Goal: Transaction & Acquisition: Purchase product/service

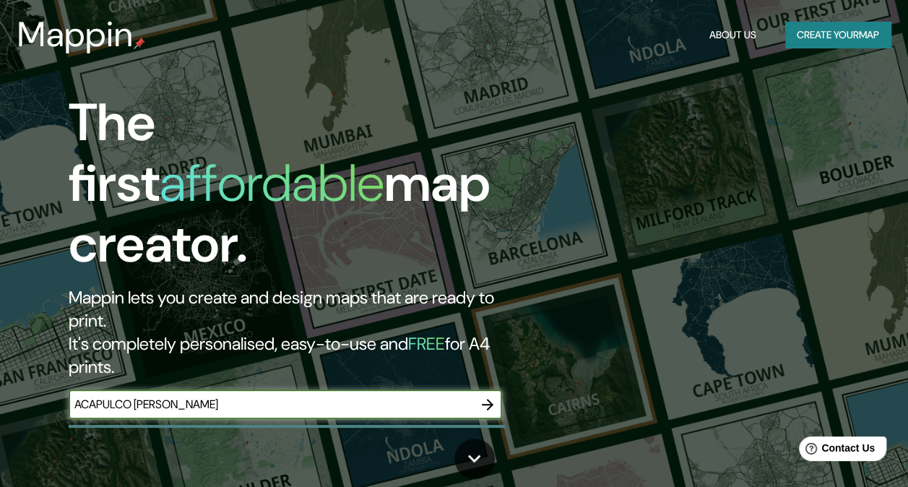
type input "ACAPULCO [PERSON_NAME]"
click at [488, 399] on icon "button" at bounding box center [488, 405] width 12 height 12
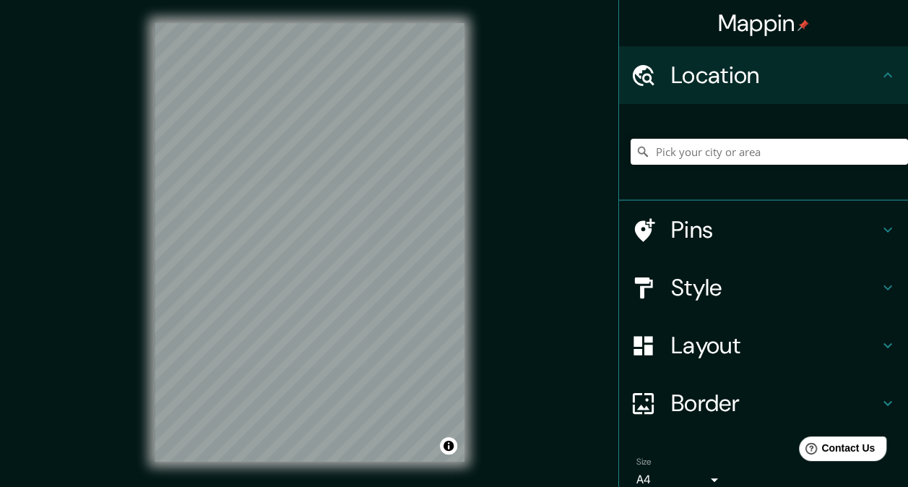
click at [741, 289] on h4 "Style" at bounding box center [775, 287] width 208 height 29
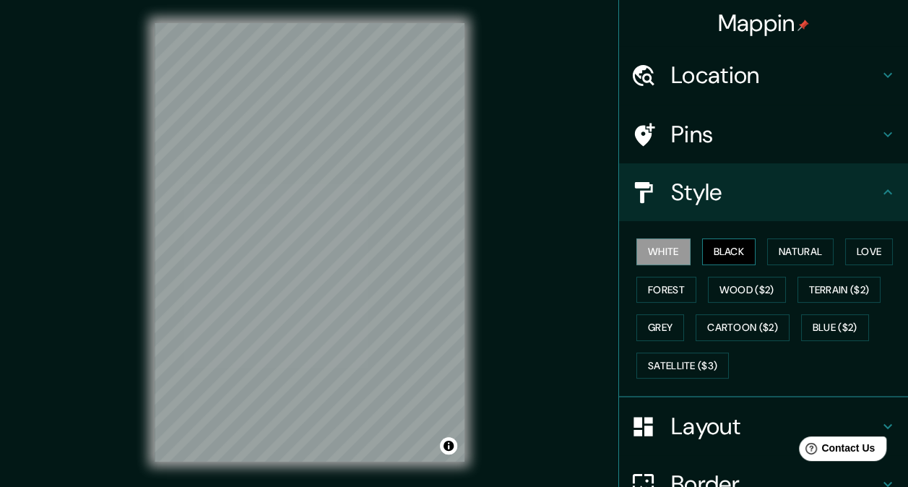
click at [719, 253] on button "Black" at bounding box center [729, 251] width 54 height 27
click at [767, 246] on button "Natural" at bounding box center [800, 251] width 66 height 27
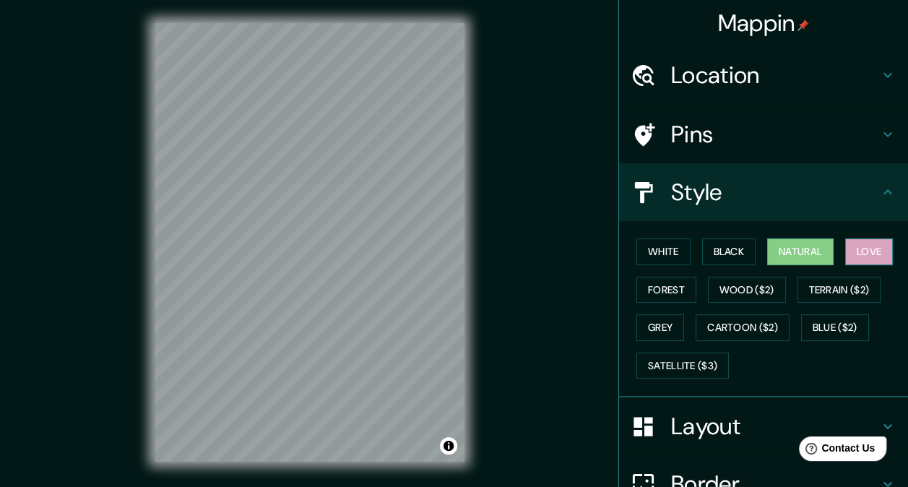
click at [848, 246] on button "Love" at bounding box center [869, 251] width 48 height 27
click at [655, 284] on button "Forest" at bounding box center [666, 290] width 60 height 27
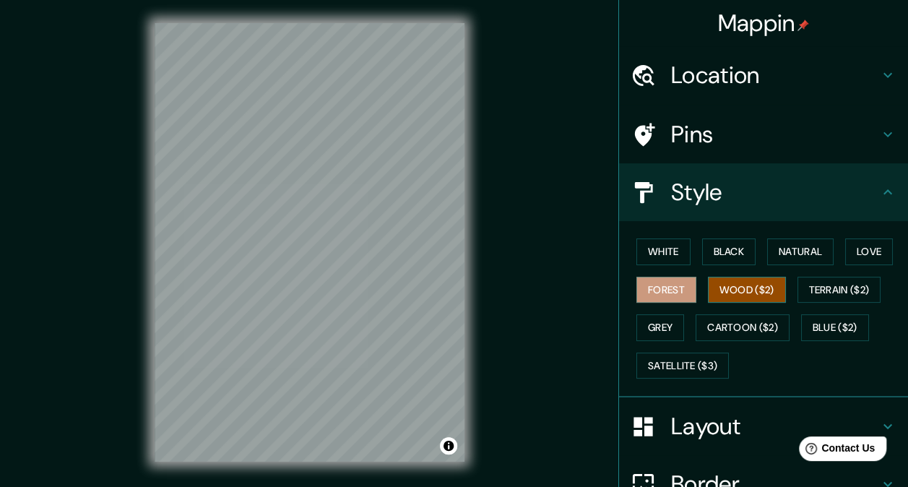
click at [718, 282] on button "Wood ($2)" at bounding box center [747, 290] width 78 height 27
click at [797, 285] on button "Terrain ($2)" at bounding box center [839, 290] width 84 height 27
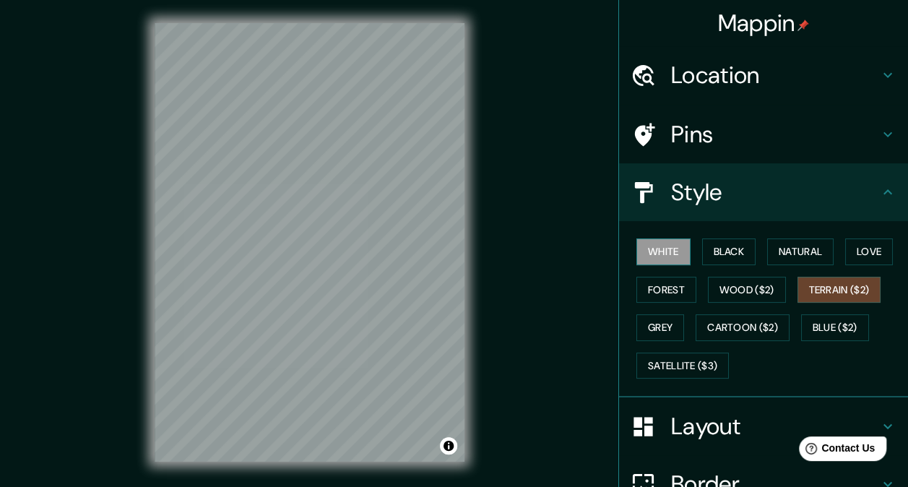
click at [656, 256] on button "White" at bounding box center [663, 251] width 54 height 27
click at [648, 278] on button "Forest" at bounding box center [666, 290] width 60 height 27
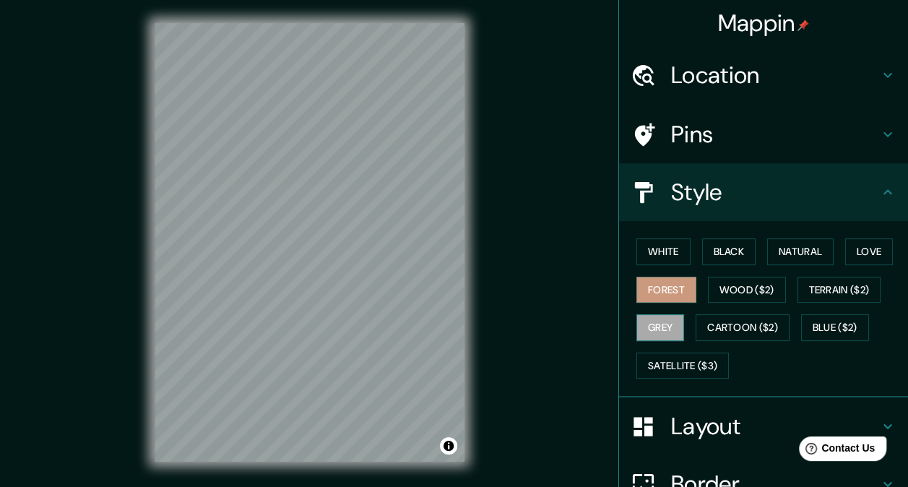
click at [662, 323] on button "Grey" at bounding box center [660, 327] width 48 height 27
click at [707, 322] on button "Cartoon ($2)" at bounding box center [742, 327] width 94 height 27
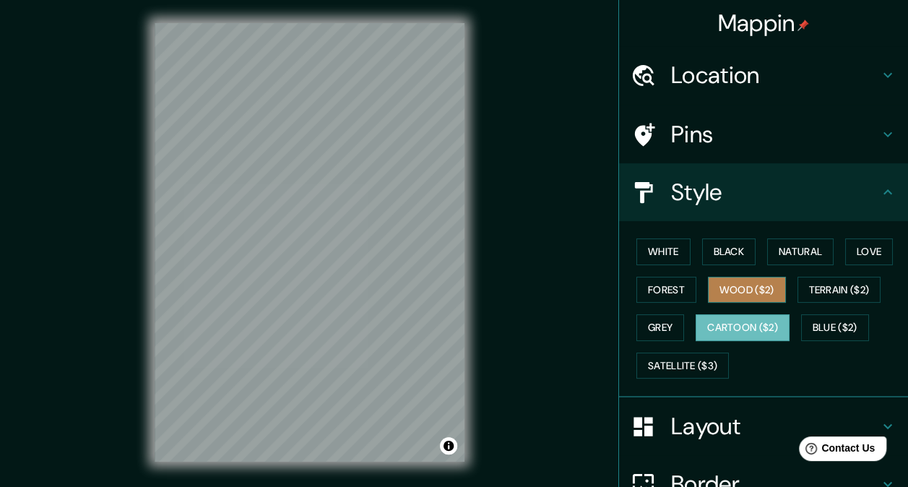
click at [729, 289] on button "Wood ($2)" at bounding box center [747, 290] width 78 height 27
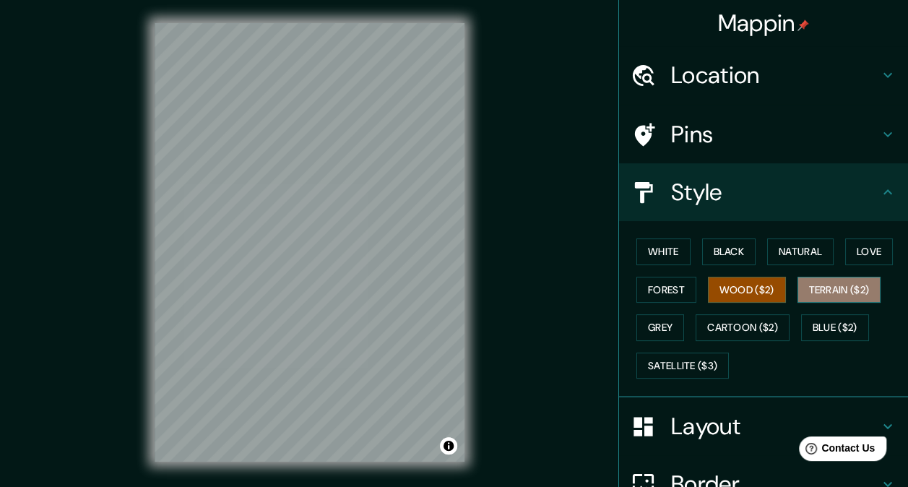
click at [797, 286] on button "Terrain ($2)" at bounding box center [839, 290] width 84 height 27
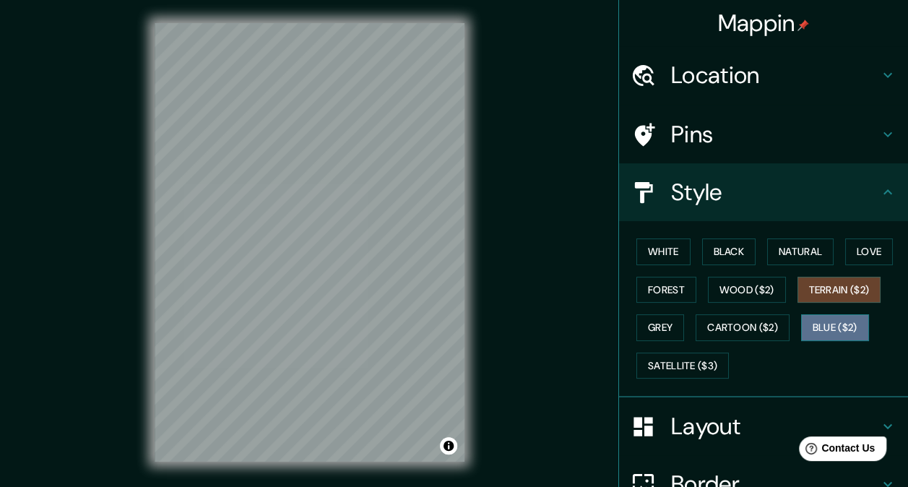
click at [814, 316] on button "Blue ($2)" at bounding box center [835, 327] width 68 height 27
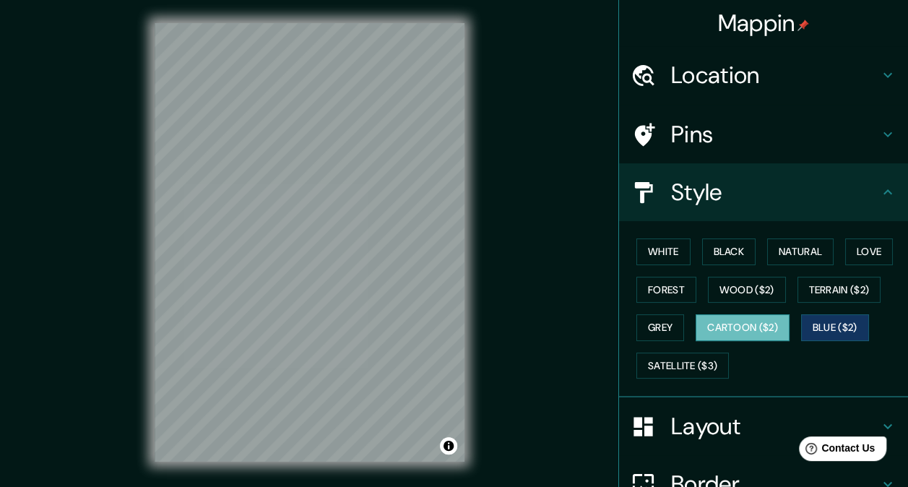
click at [760, 326] on button "Cartoon ($2)" at bounding box center [742, 327] width 94 height 27
click at [729, 286] on button "Wood ($2)" at bounding box center [747, 290] width 78 height 27
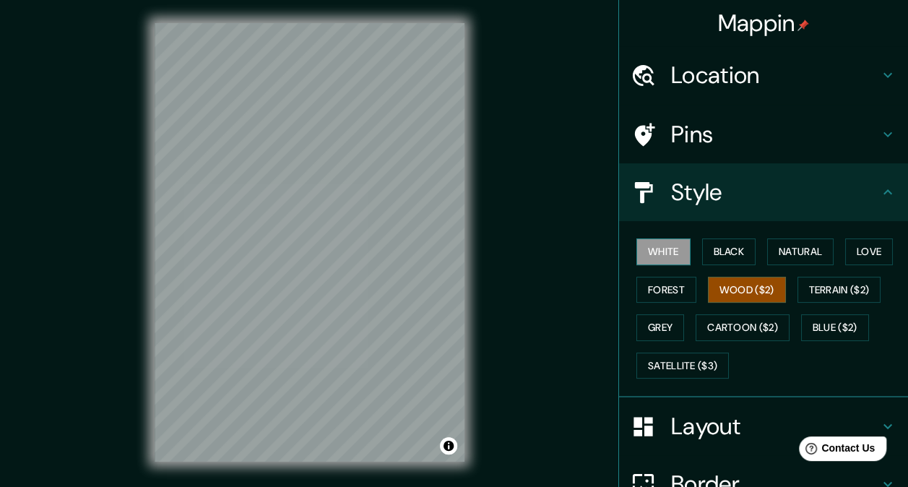
click at [660, 251] on button "White" at bounding box center [663, 251] width 54 height 27
click at [719, 254] on button "Black" at bounding box center [729, 251] width 54 height 27
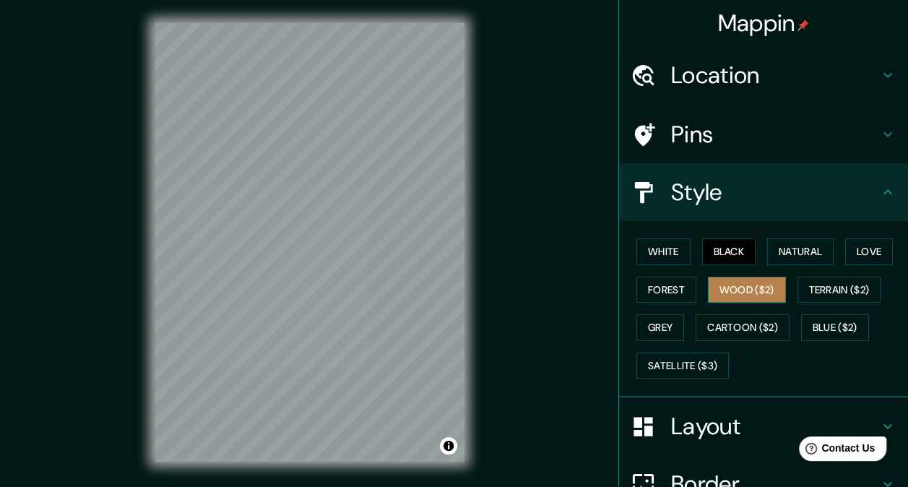
click at [722, 279] on button "Wood ($2)" at bounding box center [747, 290] width 78 height 27
click at [497, 223] on div "Mappin Location Pins Style White Black Natural Love Forest Wood ($2) Terrain ($…" at bounding box center [454, 254] width 908 height 508
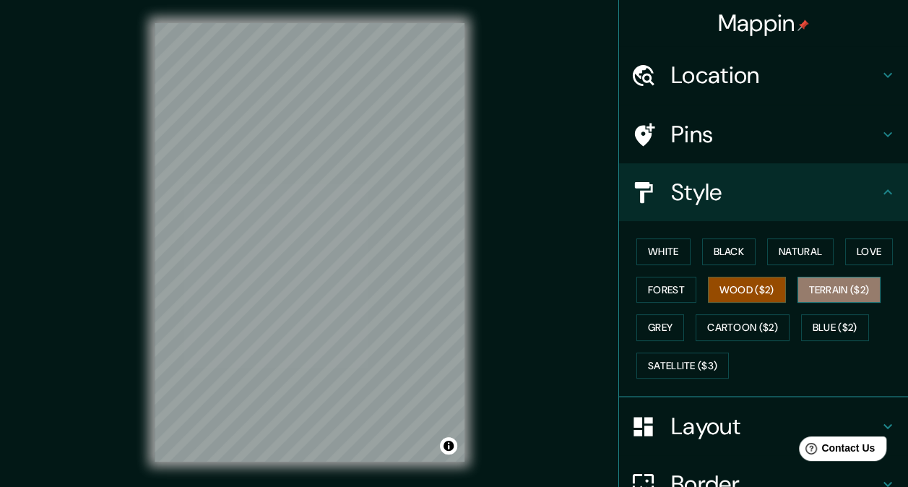
click at [826, 287] on button "Terrain ($2)" at bounding box center [839, 290] width 84 height 27
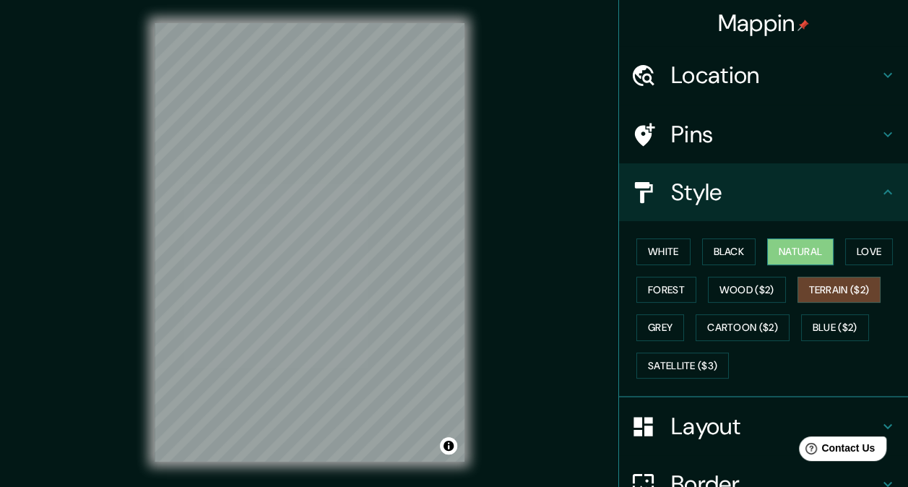
click at [800, 252] on button "Natural" at bounding box center [800, 251] width 66 height 27
click at [867, 239] on button "Love" at bounding box center [869, 251] width 48 height 27
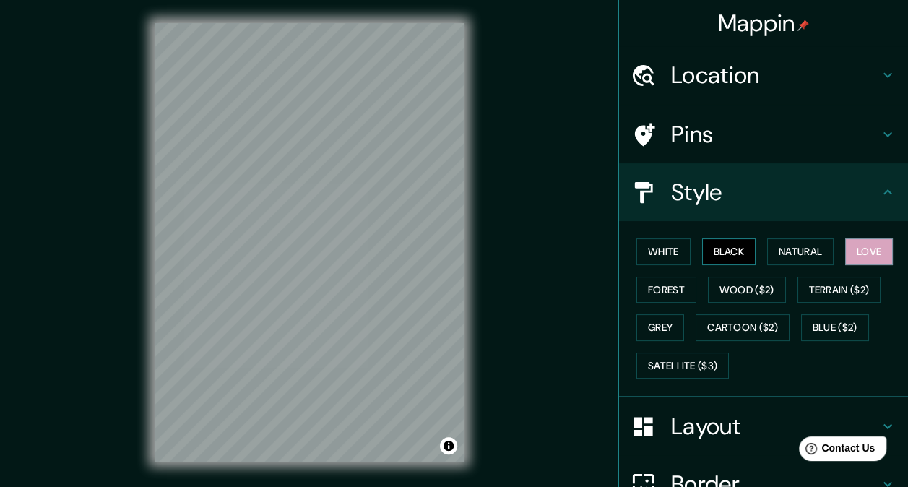
click at [725, 253] on button "Black" at bounding box center [729, 251] width 54 height 27
click at [649, 251] on button "White" at bounding box center [663, 251] width 54 height 27
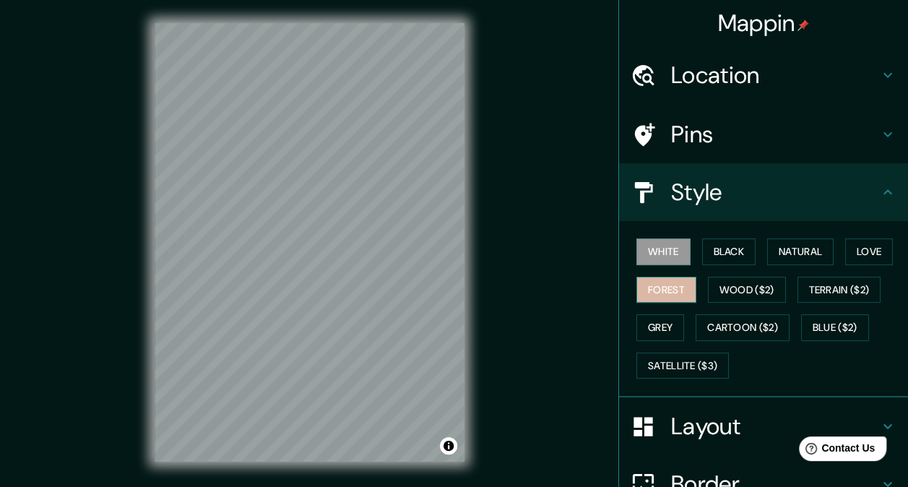
click at [650, 296] on button "Forest" at bounding box center [666, 290] width 60 height 27
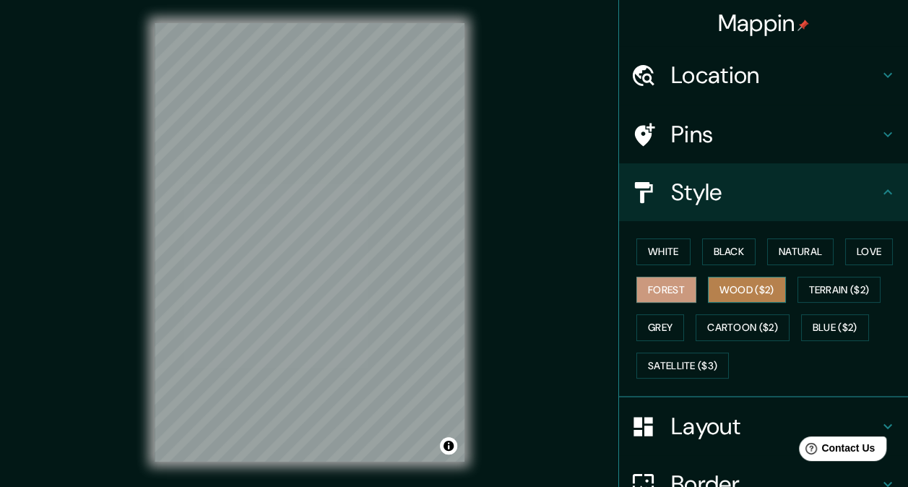
click at [716, 289] on button "Wood ($2)" at bounding box center [747, 290] width 78 height 27
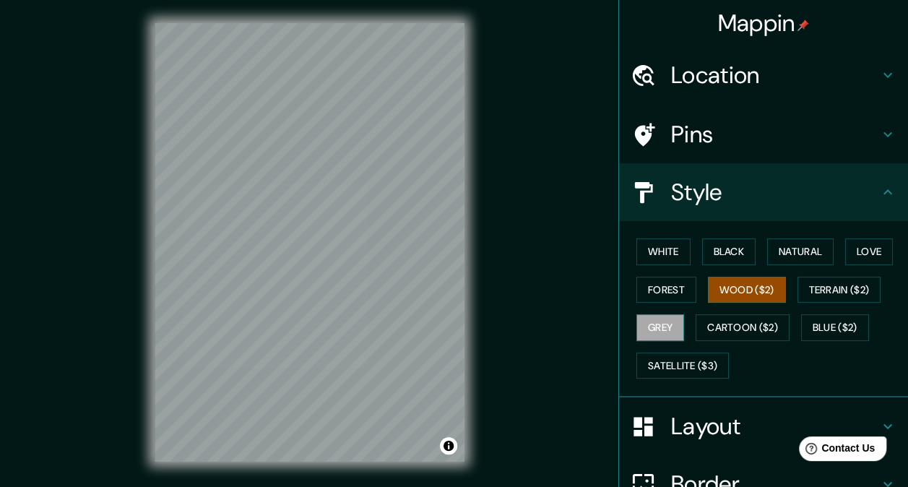
click at [639, 319] on button "Grey" at bounding box center [660, 327] width 48 height 27
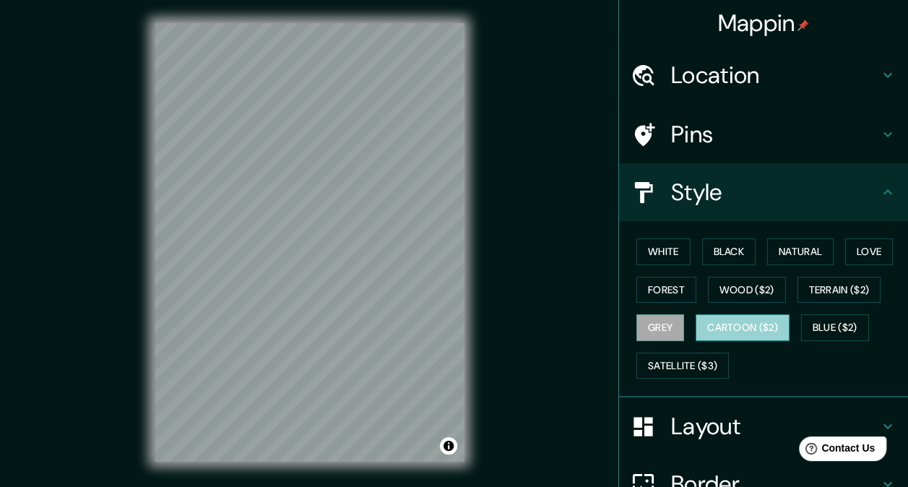
click at [711, 323] on button "Cartoon ($2)" at bounding box center [742, 327] width 94 height 27
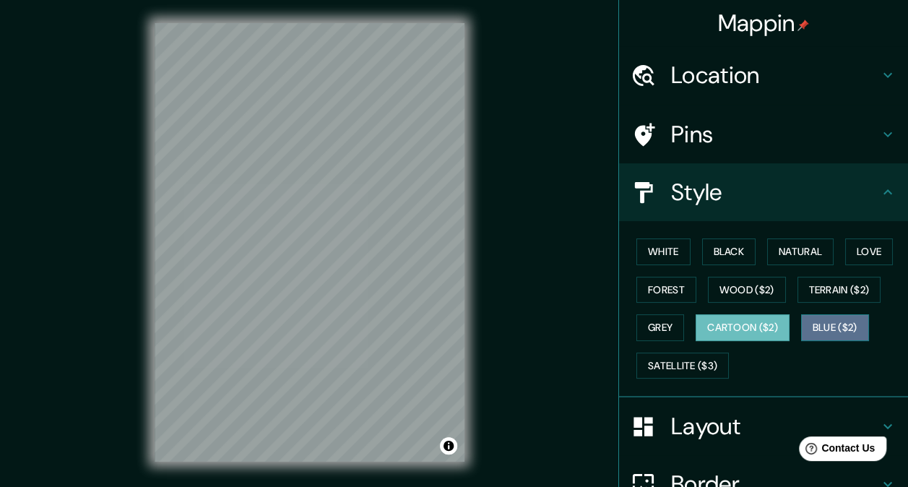
click at [830, 321] on button "Blue ($2)" at bounding box center [835, 327] width 68 height 27
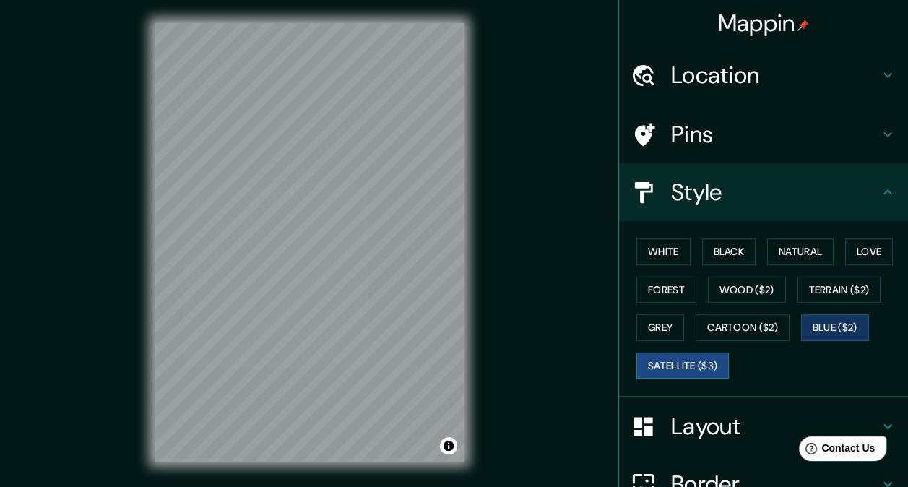
click at [664, 364] on button "Satellite ($3)" at bounding box center [682, 365] width 92 height 27
click at [474, 242] on div "© Mapbox © OpenStreetMap Improve this map © Maxar" at bounding box center [309, 242] width 356 height 485
click at [653, 292] on button "Forest" at bounding box center [666, 290] width 60 height 27
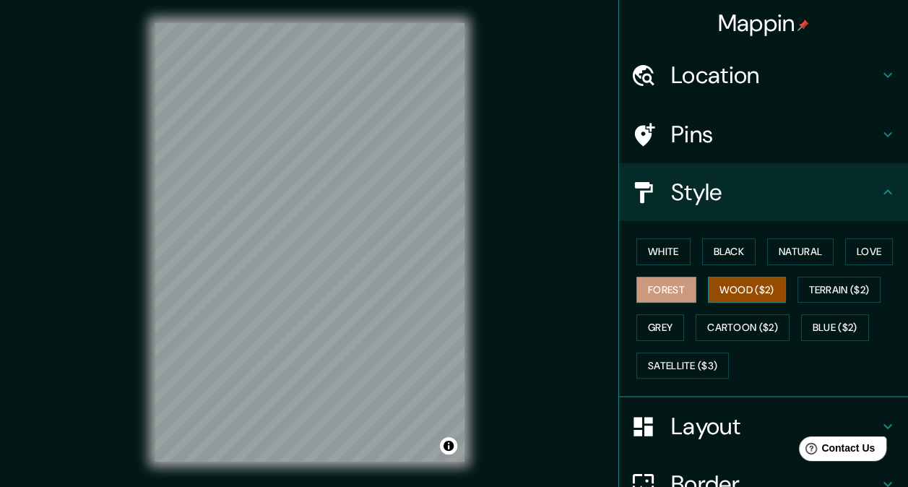
click at [726, 284] on button "Wood ($2)" at bounding box center [747, 290] width 78 height 27
click at [661, 253] on button "White" at bounding box center [663, 251] width 54 height 27
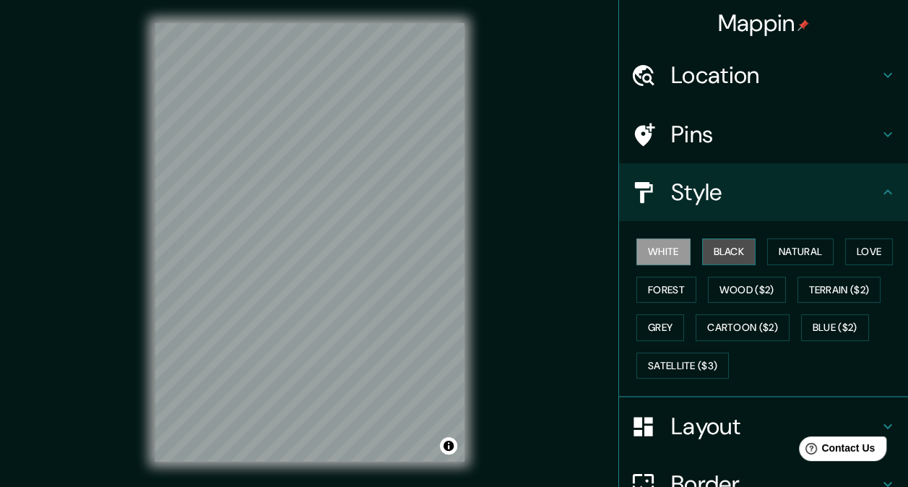
click at [702, 251] on button "Black" at bounding box center [729, 251] width 54 height 27
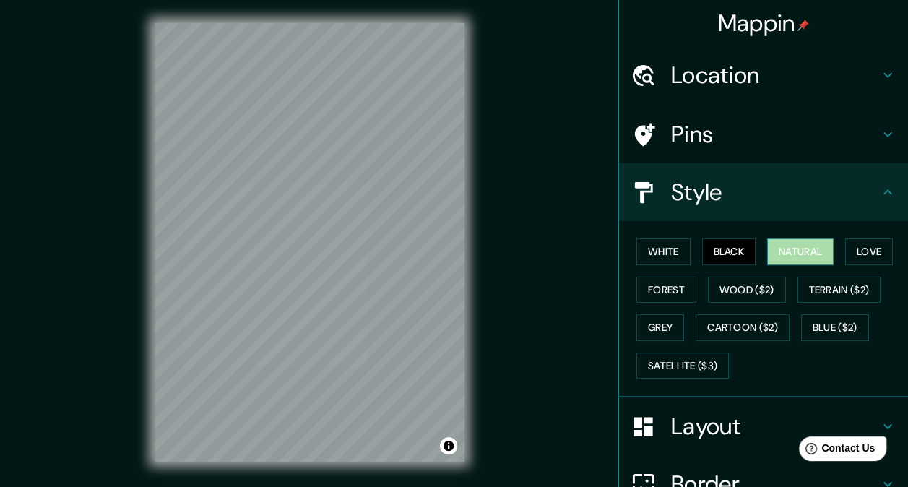
click at [768, 247] on button "Natural" at bounding box center [800, 251] width 66 height 27
click at [852, 248] on button "Love" at bounding box center [869, 251] width 48 height 27
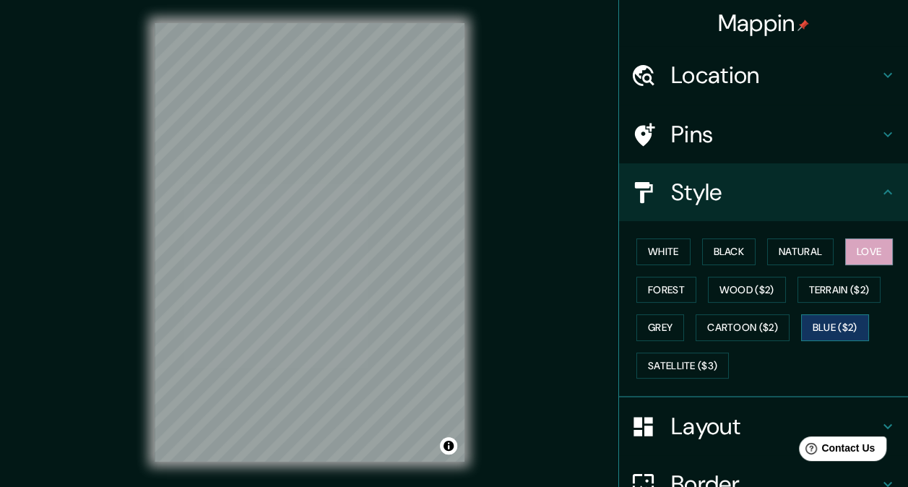
click at [823, 321] on button "Blue ($2)" at bounding box center [835, 327] width 68 height 27
click at [752, 325] on button "Cartoon ($2)" at bounding box center [742, 327] width 94 height 27
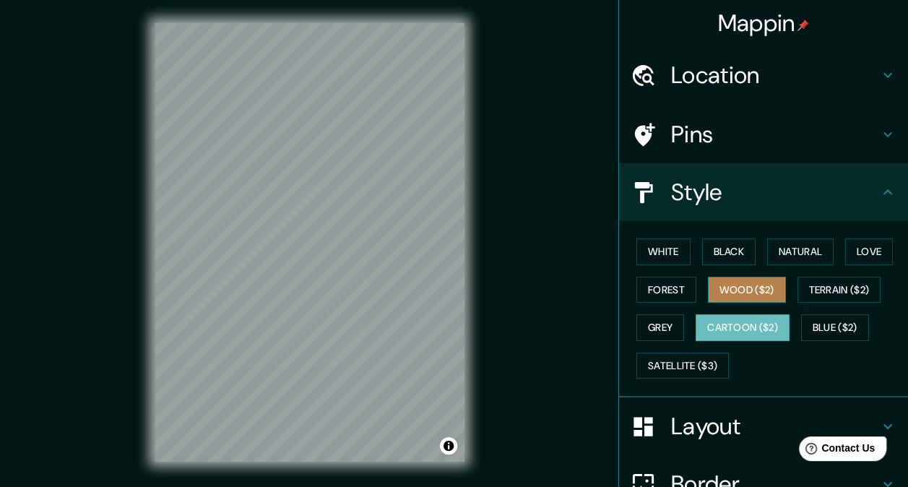
click at [745, 292] on button "Wood ($2)" at bounding box center [747, 290] width 78 height 27
